Goal: Task Accomplishment & Management: Use online tool/utility

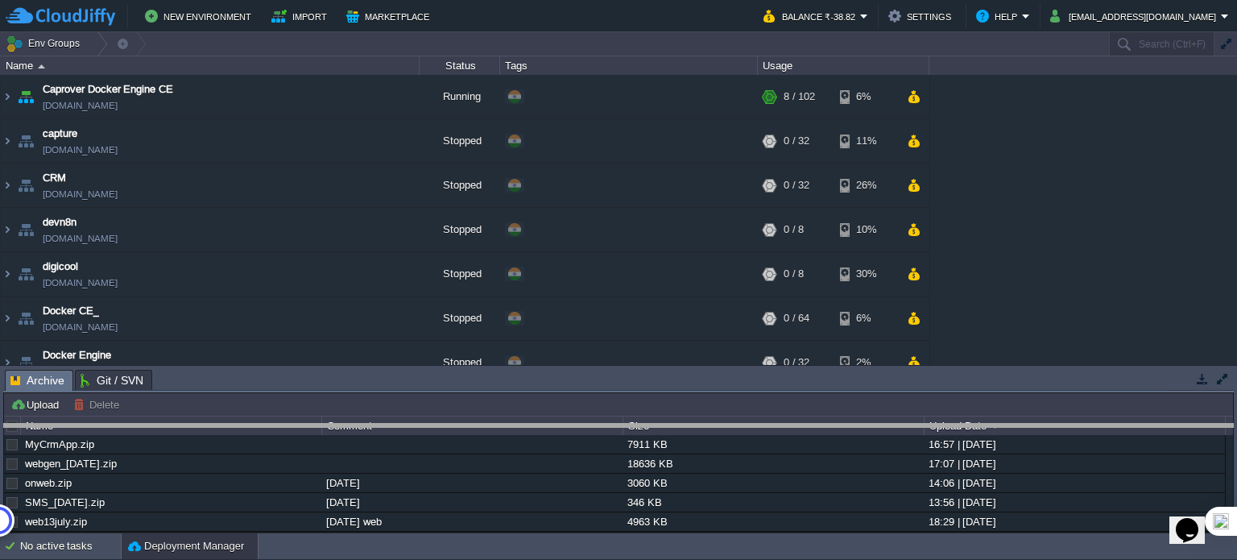
drag, startPoint x: 607, startPoint y: 376, endPoint x: 600, endPoint y: 444, distance: 68.0
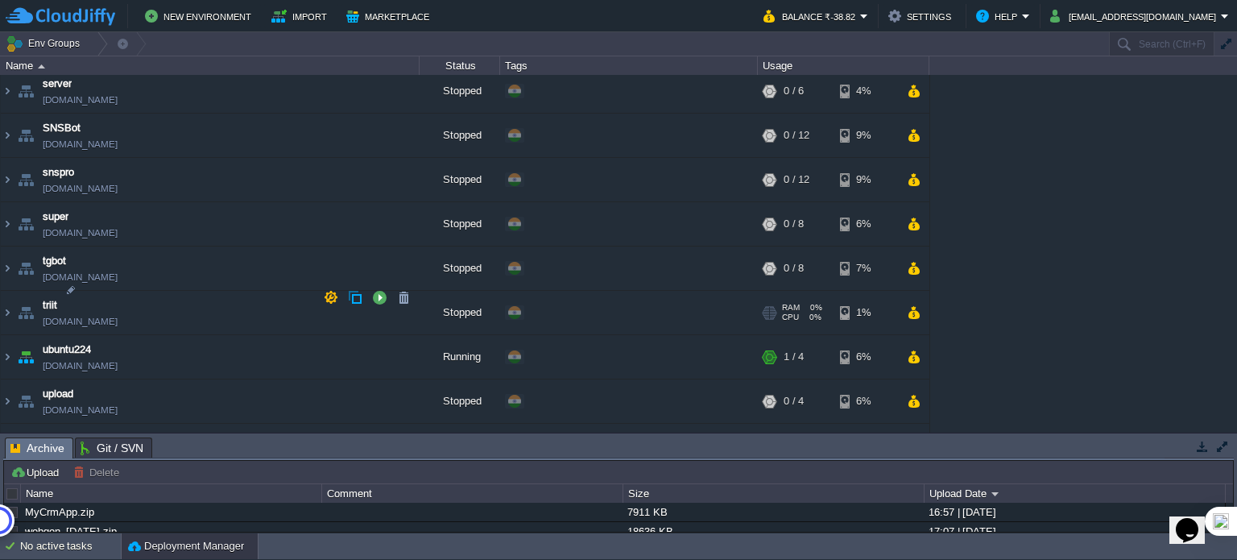
scroll to position [1791, 0]
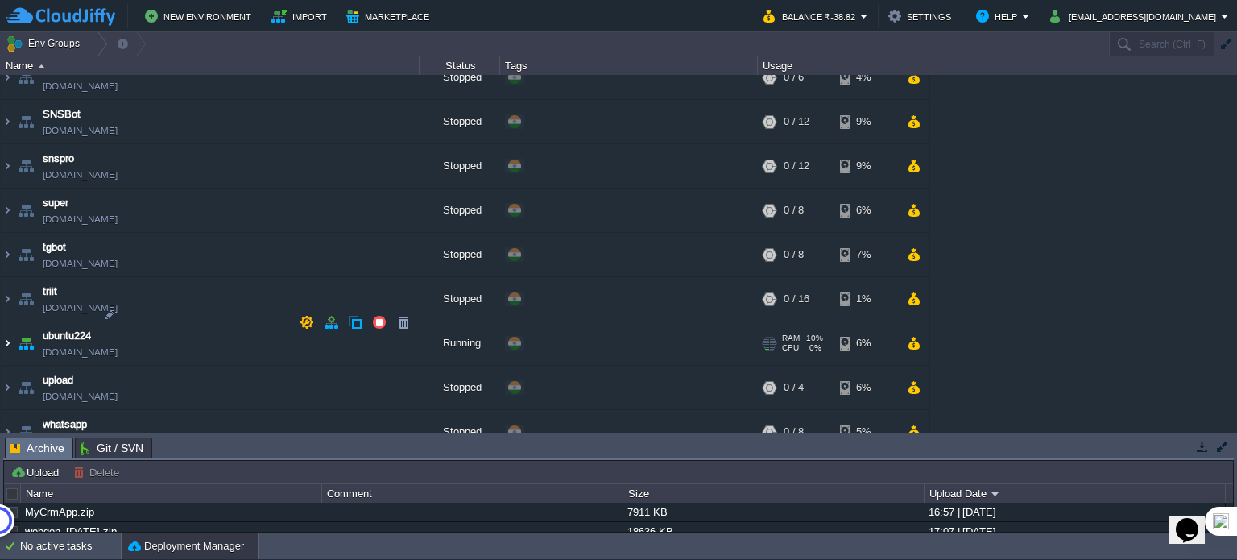
click at [8, 322] on img at bounding box center [7, 342] width 13 height 43
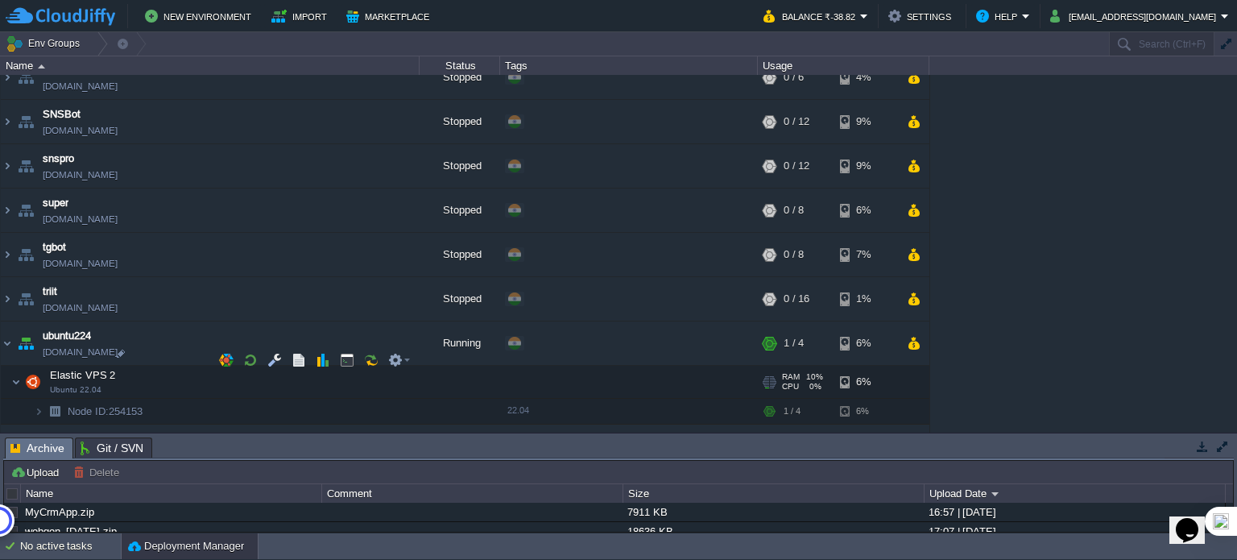
scroll to position [1848, 0]
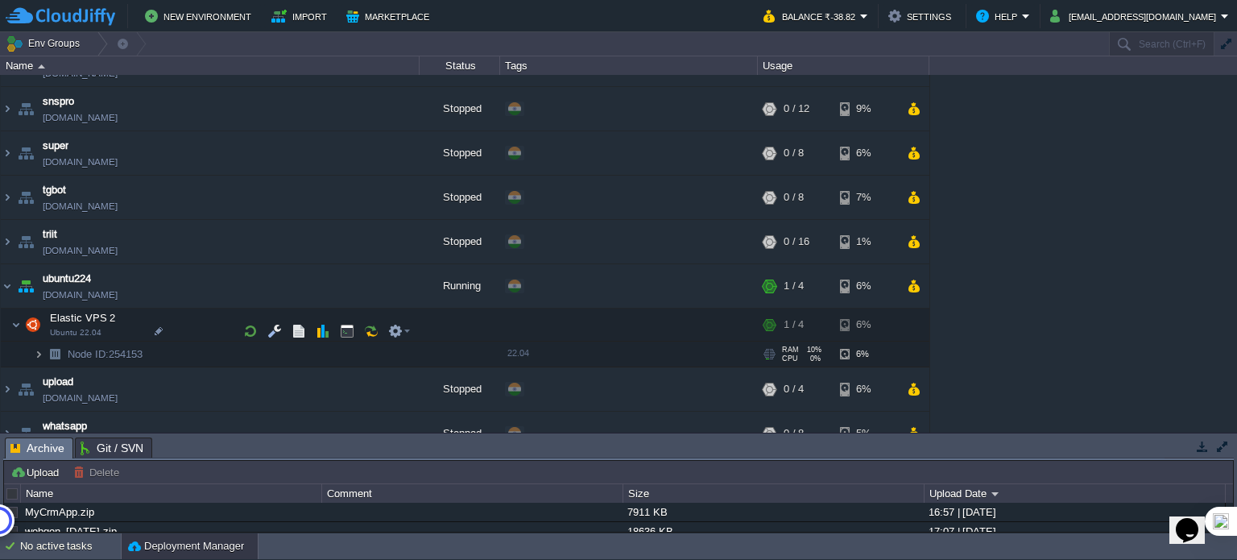
click at [39, 341] on img at bounding box center [39, 353] width 10 height 25
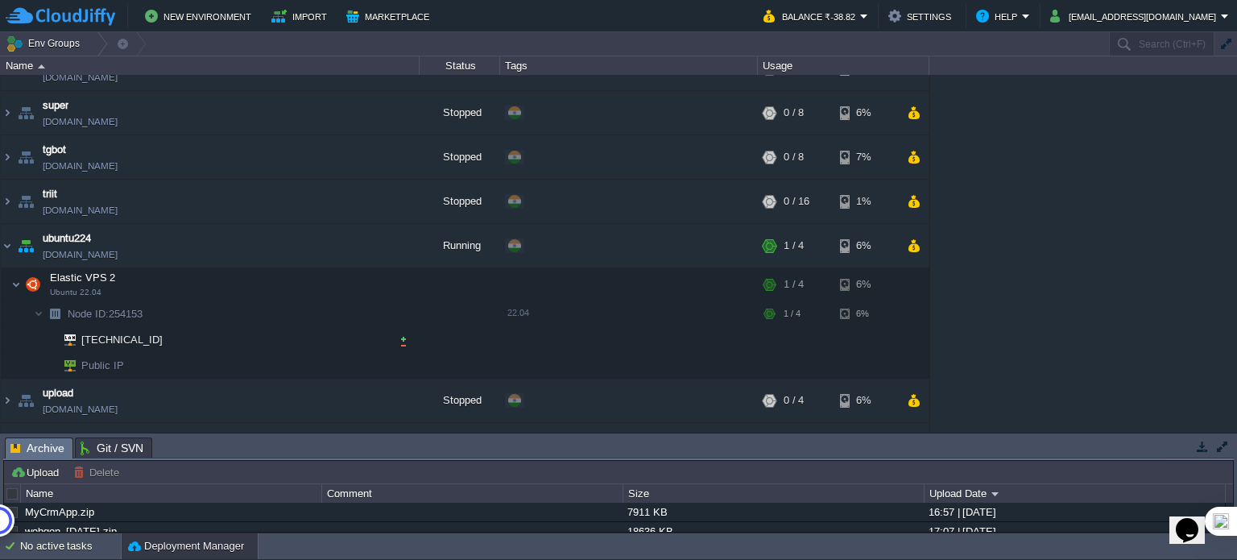
scroll to position [1899, 0]
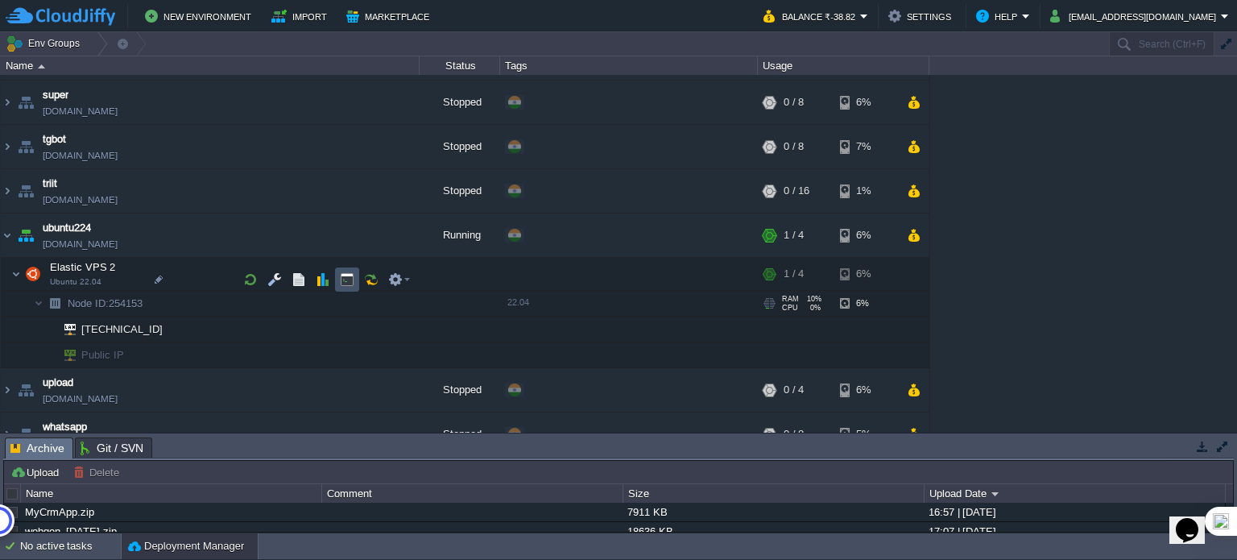
click at [346, 283] on button "button" at bounding box center [347, 279] width 14 height 14
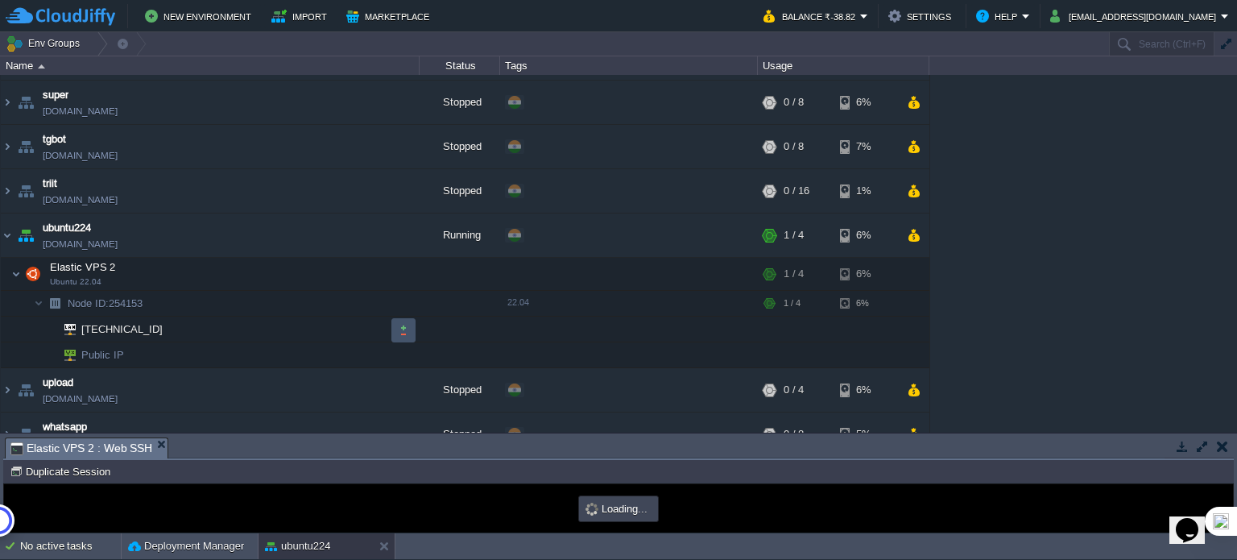
click at [398, 328] on button "button" at bounding box center [403, 330] width 14 height 14
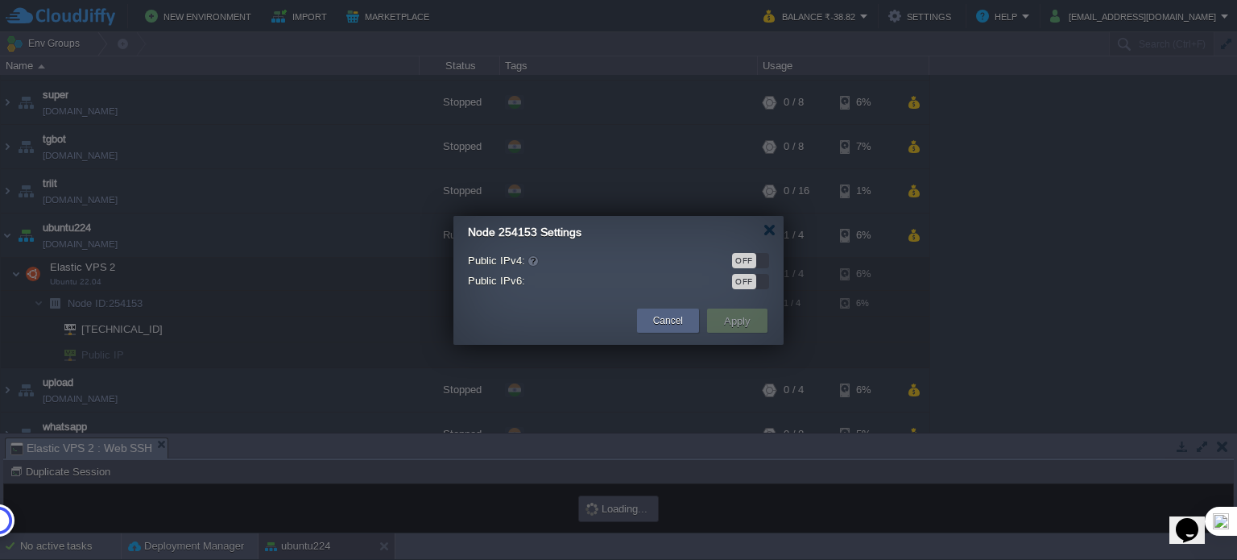
scroll to position [0, 0]
type input "#000000"
click at [754, 259] on div "OFF" at bounding box center [744, 260] width 24 height 15
click at [756, 314] on td "Apply" at bounding box center [737, 320] width 60 height 24
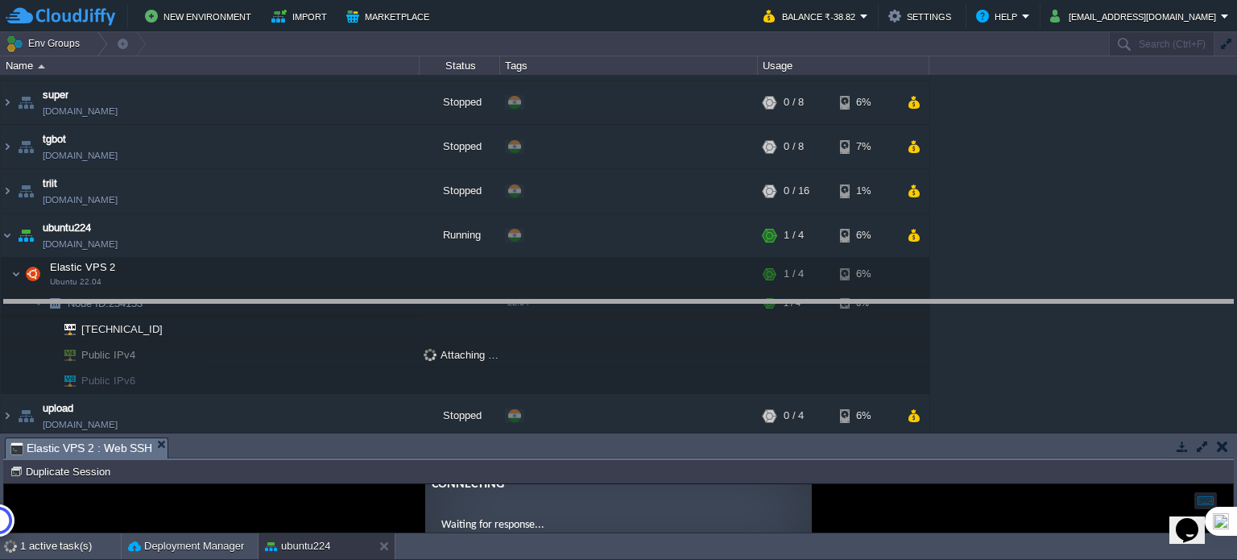
drag, startPoint x: 584, startPoint y: 438, endPoint x: 619, endPoint y: 296, distance: 145.9
click at [619, 296] on body "New Environment Import Marketplace Bonus ₹0.00 Upgrade Account Balance ₹-38.82 …" at bounding box center [618, 280] width 1237 height 560
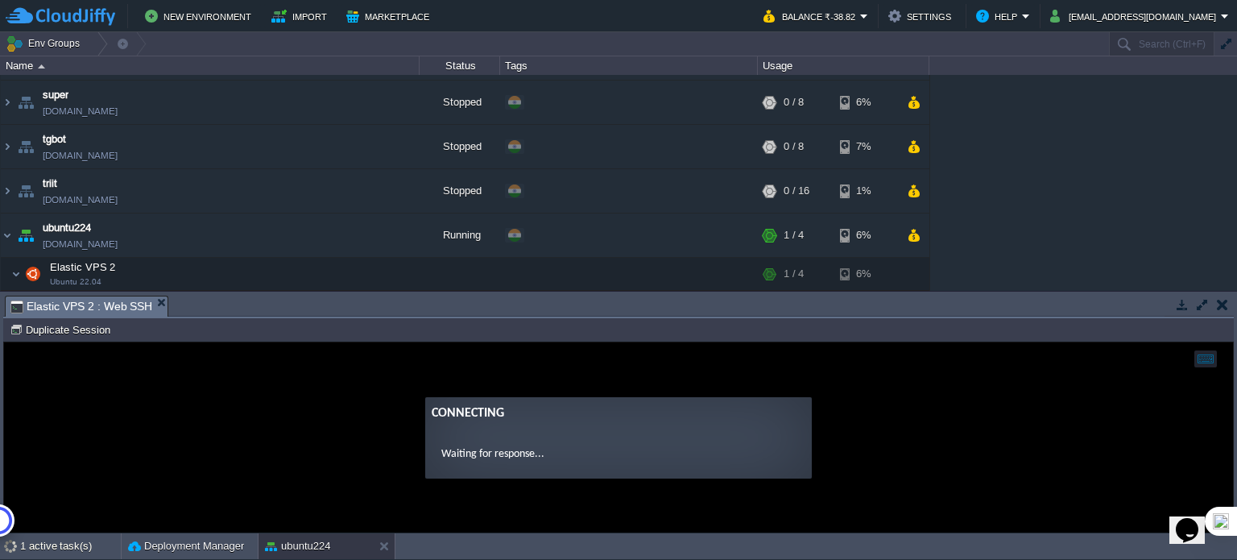
click at [316, 436] on ng-transclude "Connecting Waiting for response..." at bounding box center [618, 437] width 1229 height 81
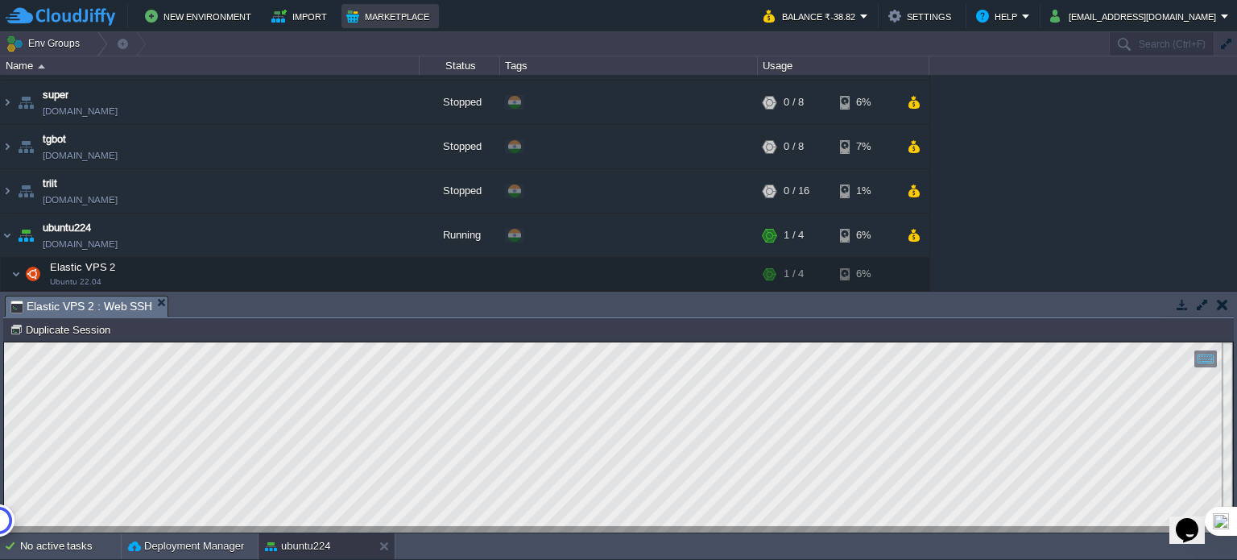
scroll to position [1909, 0]
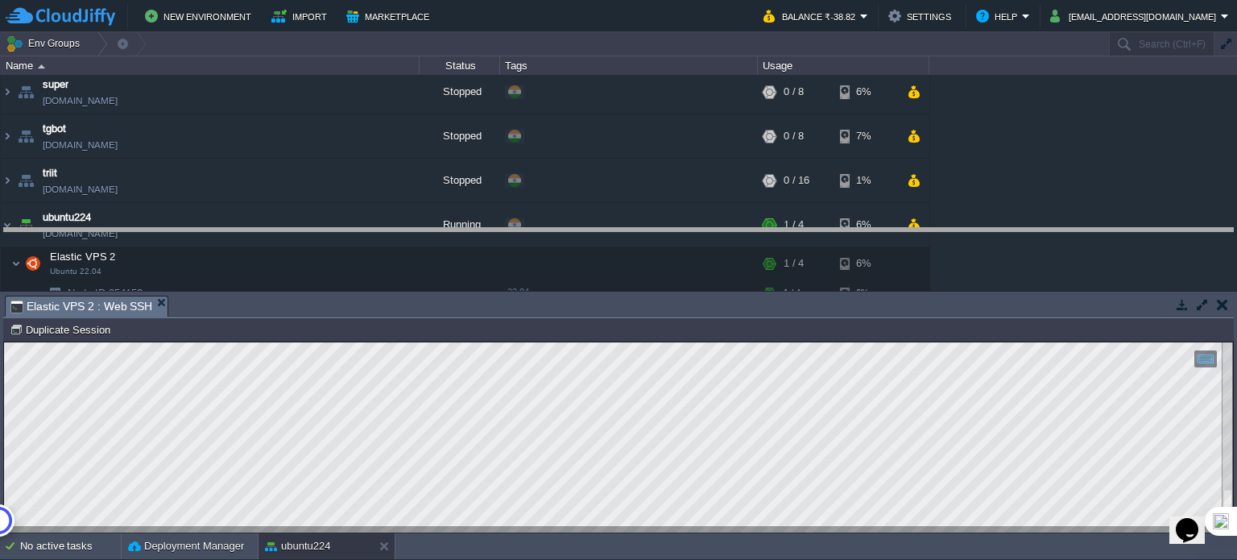
drag, startPoint x: 599, startPoint y: 315, endPoint x: 622, endPoint y: 231, distance: 86.7
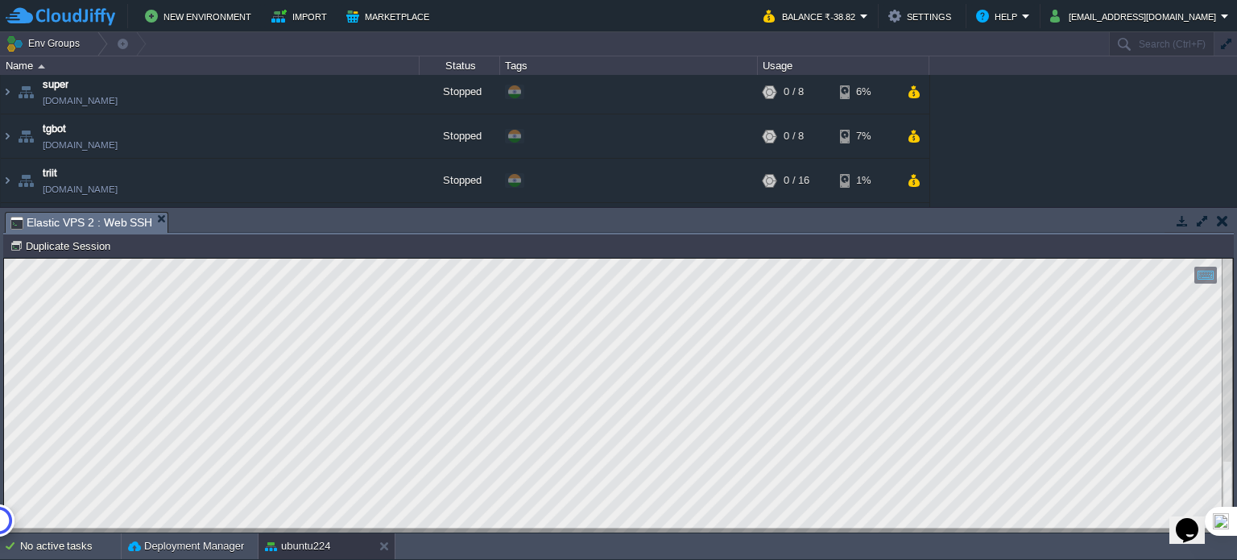
click at [226, 530] on div at bounding box center [618, 396] width 1229 height 274
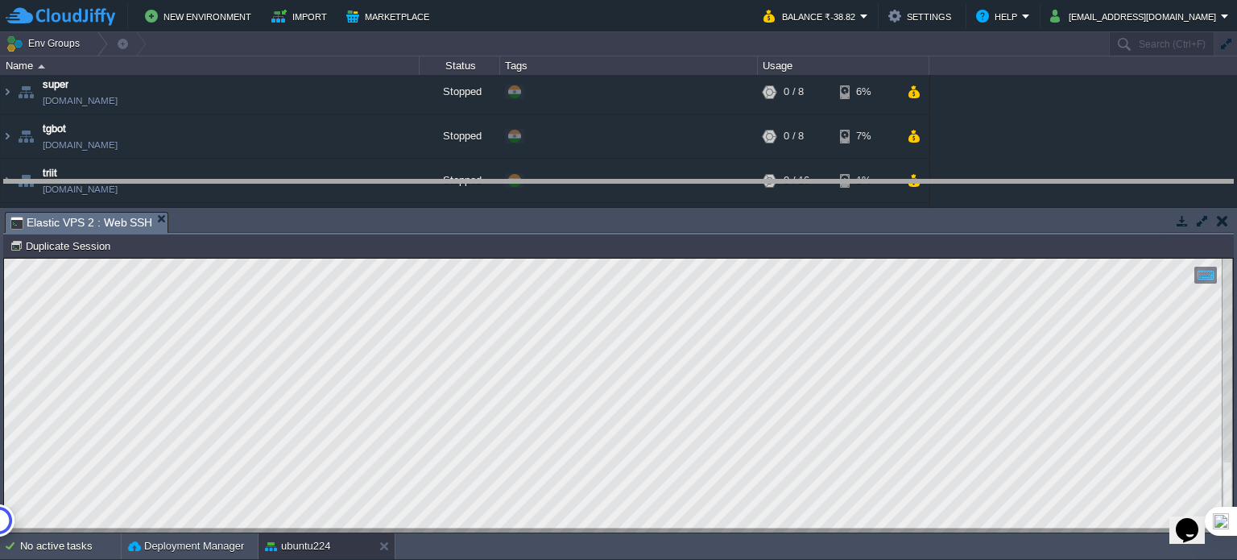
drag, startPoint x: 650, startPoint y: 233, endPoint x: 658, endPoint y: 201, distance: 33.2
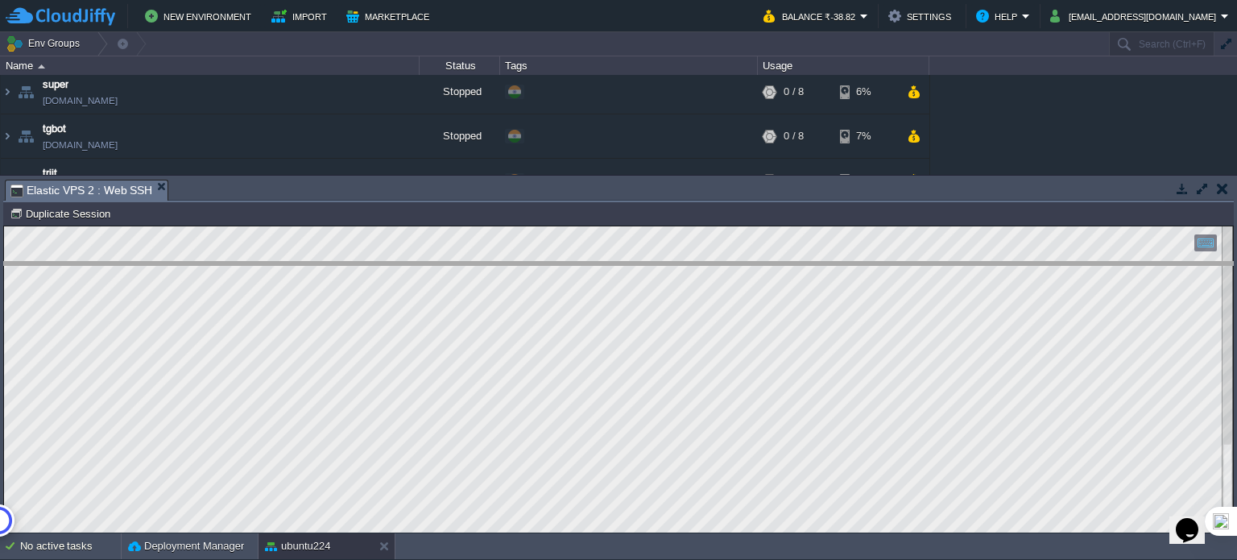
drag, startPoint x: 588, startPoint y: 196, endPoint x: 576, endPoint y: 287, distance: 91.8
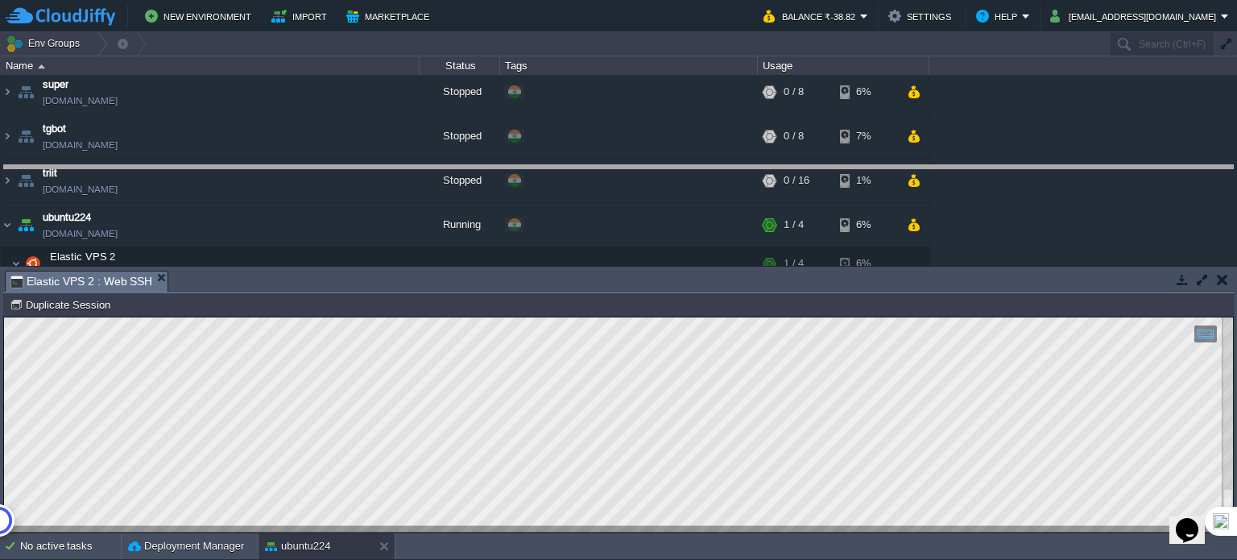
drag, startPoint x: 477, startPoint y: 286, endPoint x: 514, endPoint y: 176, distance: 115.6
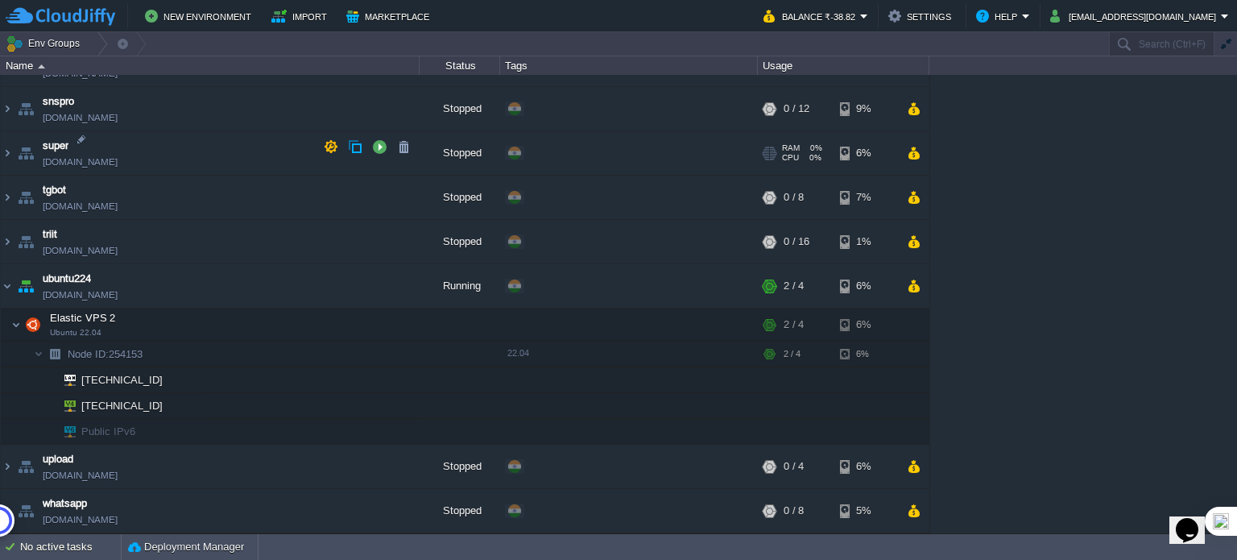
scroll to position [1839, 0]
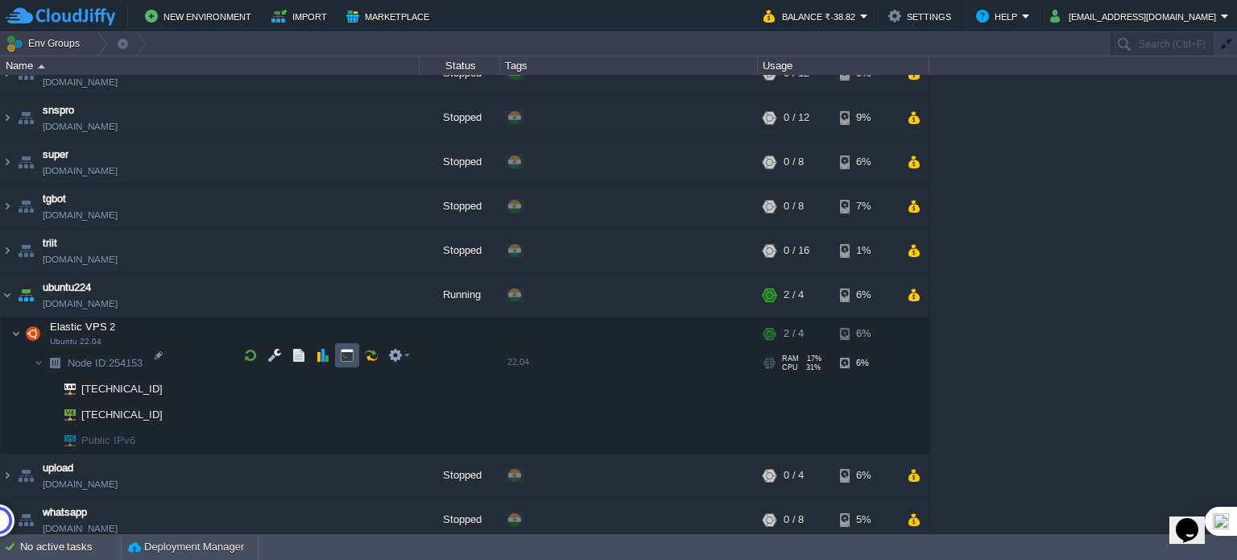
click at [348, 359] on button "button" at bounding box center [347, 355] width 14 height 14
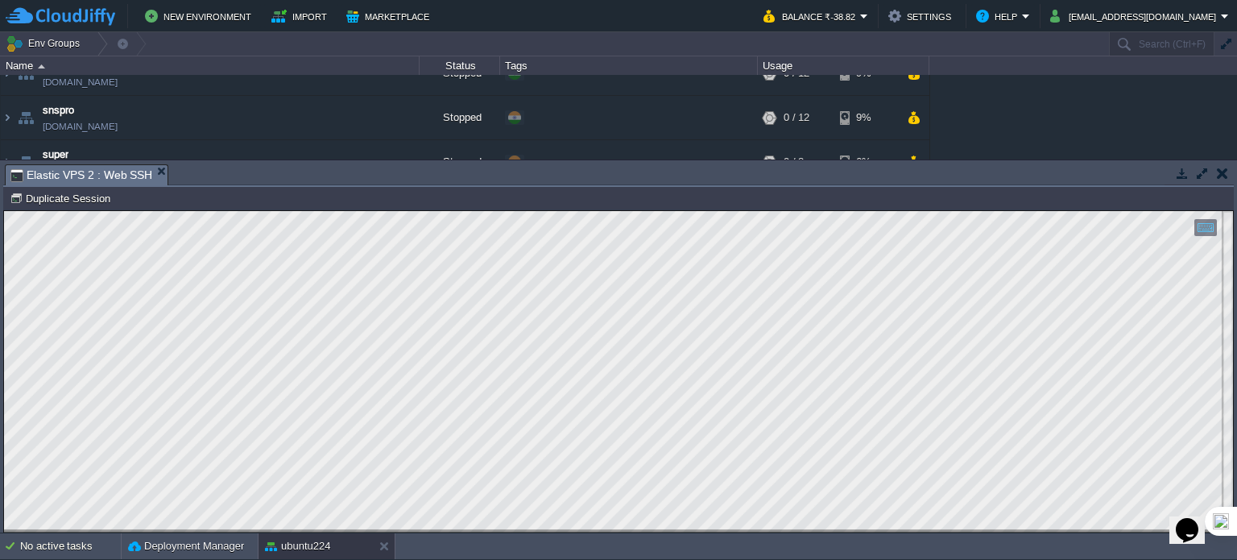
scroll to position [0, 0]
